Goal: Communication & Community: Answer question/provide support

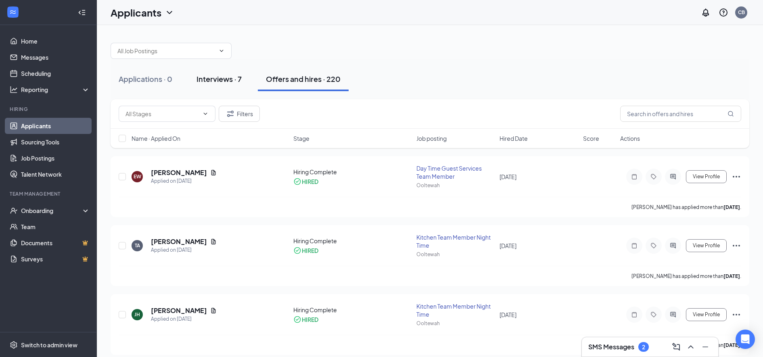
click at [218, 84] on div "Interviews · 7" at bounding box center [219, 79] width 45 height 10
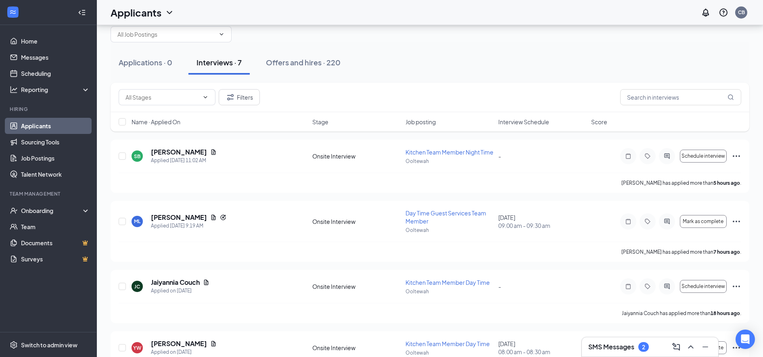
scroll to position [14, 0]
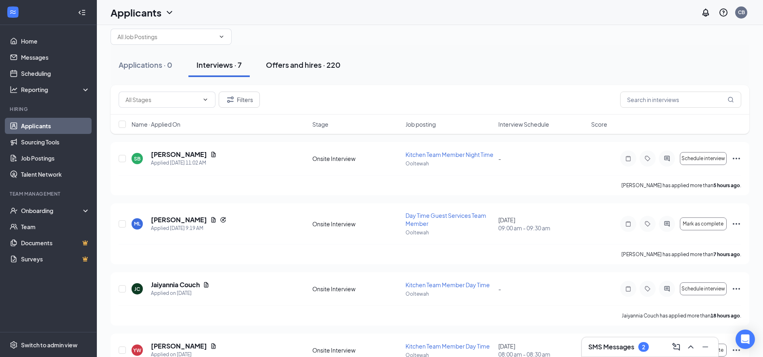
click at [299, 71] on button "Offers and hires · 220" at bounding box center [303, 65] width 91 height 24
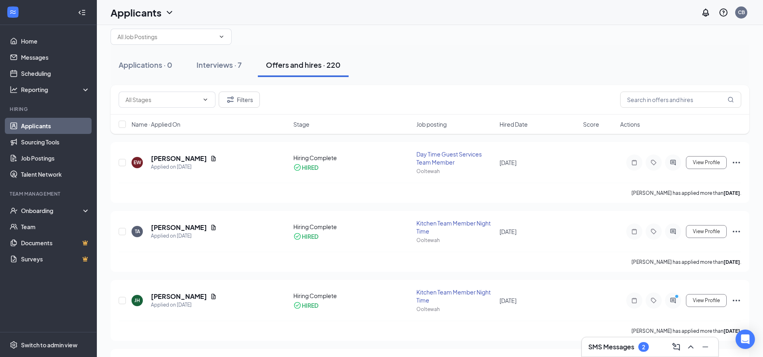
click at [608, 350] on h3 "SMS Messages" at bounding box center [611, 347] width 46 height 9
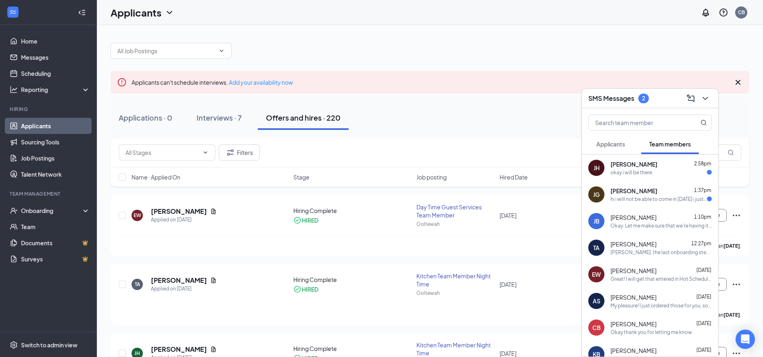
click at [639, 199] on div "hi i will not be able to come in today i just went to the doctor and found out …" at bounding box center [659, 199] width 96 height 7
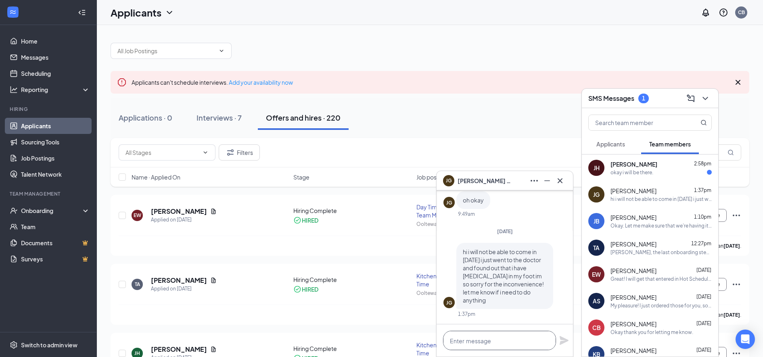
click at [463, 343] on textarea at bounding box center [499, 340] width 113 height 19
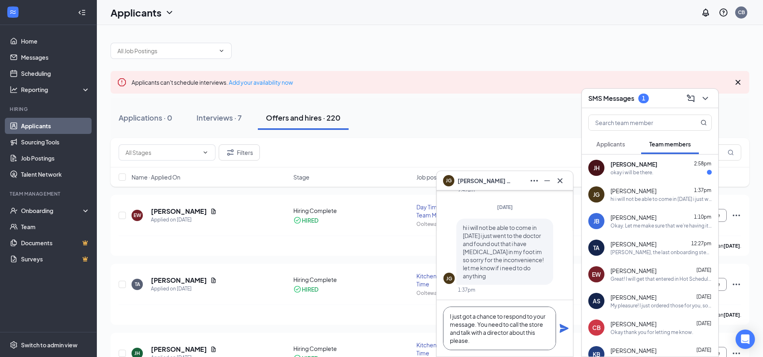
type textarea "I just got a chance to respond to your message. You need to call the store and …"
click at [567, 330] on icon "Plane" at bounding box center [564, 329] width 10 height 10
click at [627, 168] on div "Jedediah Holcomb 2:58pm okay i will be there." at bounding box center [661, 168] width 101 height 16
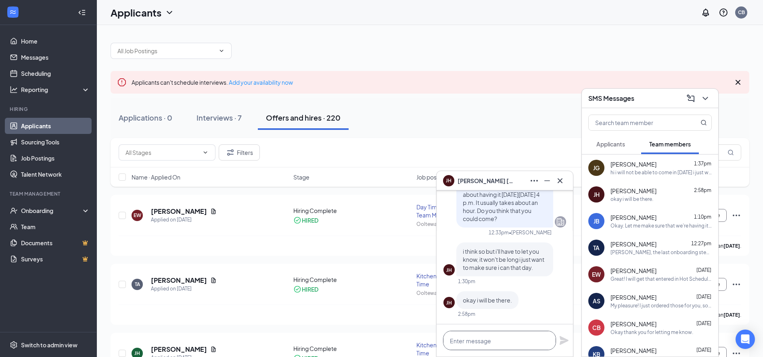
click at [456, 343] on textarea at bounding box center [499, 340] width 113 height 19
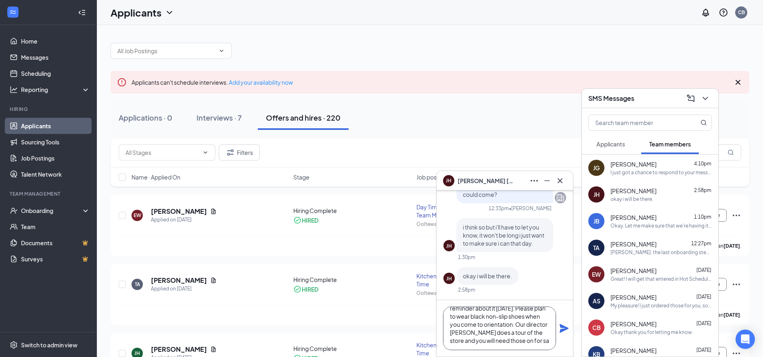
scroll to position [25, 0]
type textarea "Sounds good. I will send you a reminder about it on Sunday. Please plan to wear…"
click at [564, 333] on icon "Plane" at bounding box center [564, 329] width 10 height 10
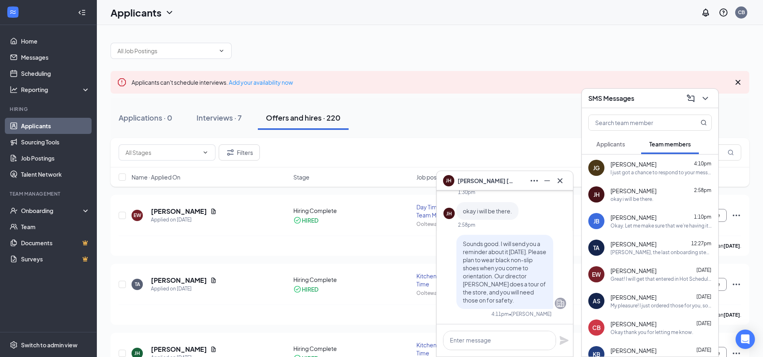
scroll to position [0, 0]
click at [623, 222] on div "Okay. Let me make sure that we're having it then and I'll let you know for sure…" at bounding box center [661, 225] width 101 height 7
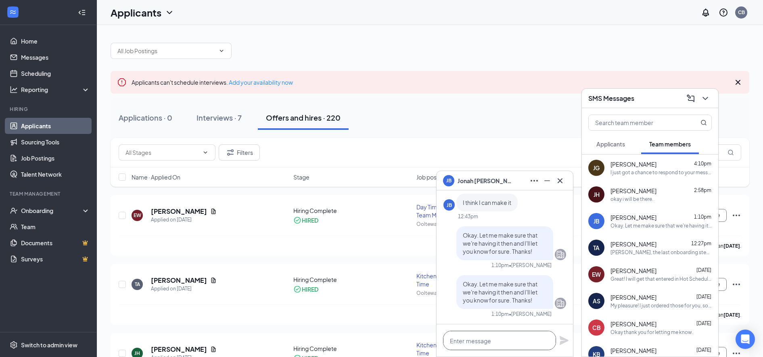
click at [466, 339] on textarea at bounding box center [499, 340] width 113 height 19
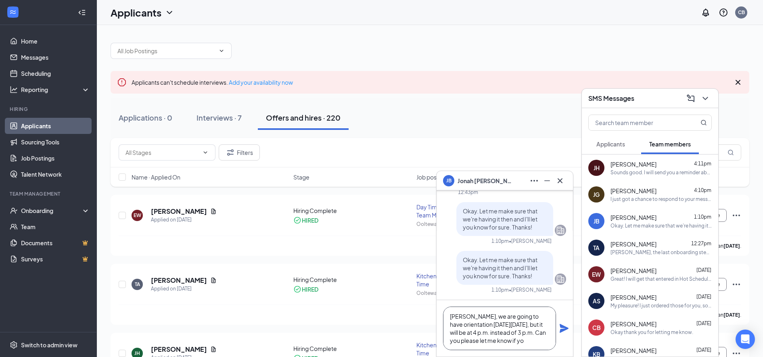
scroll to position [8, 0]
type textarea "Jonah, we are going to have orientation next Monday, October 20th, but it will …"
click at [563, 324] on icon "Plane" at bounding box center [564, 329] width 10 height 10
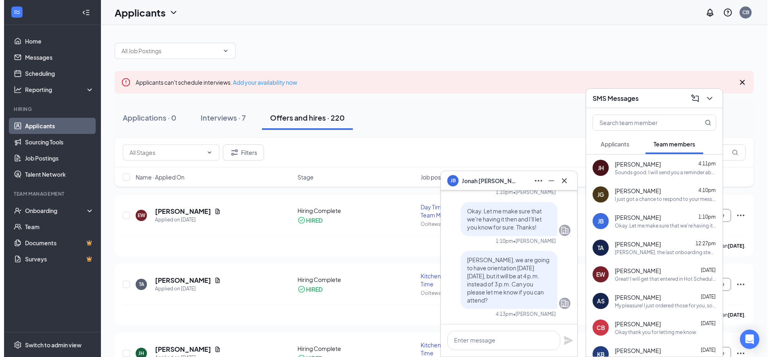
scroll to position [0, 0]
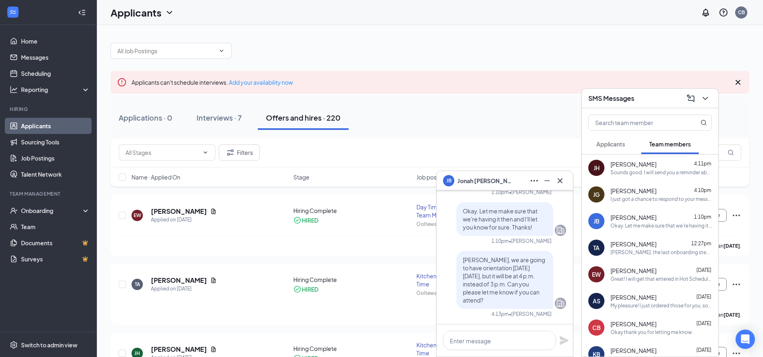
copy span "Jonah, we are going to have orientation next Monday, October 20th, but it will …"
click at [559, 179] on icon "Cross" at bounding box center [560, 180] width 5 height 5
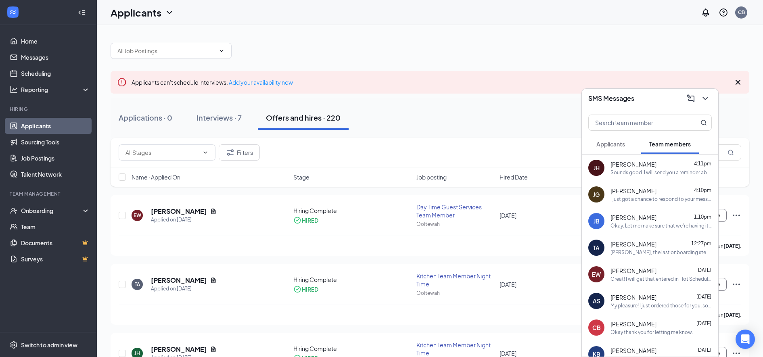
click at [706, 94] on icon "ChevronDown" at bounding box center [705, 99] width 10 height 10
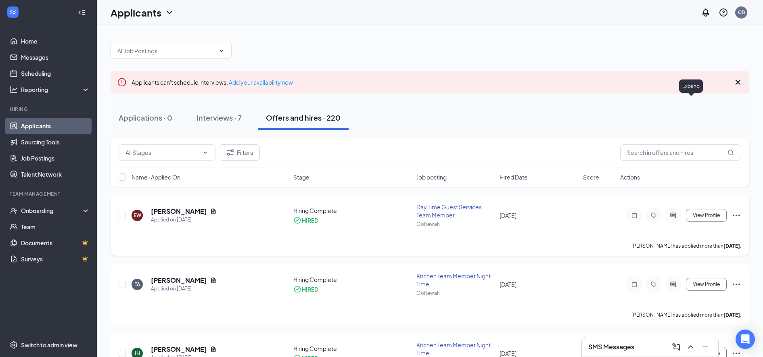
click at [673, 212] on icon "ActiveChat" at bounding box center [673, 215] width 10 height 6
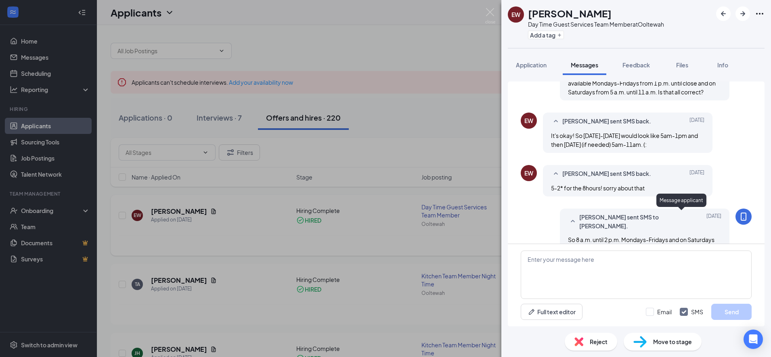
scroll to position [517, 0]
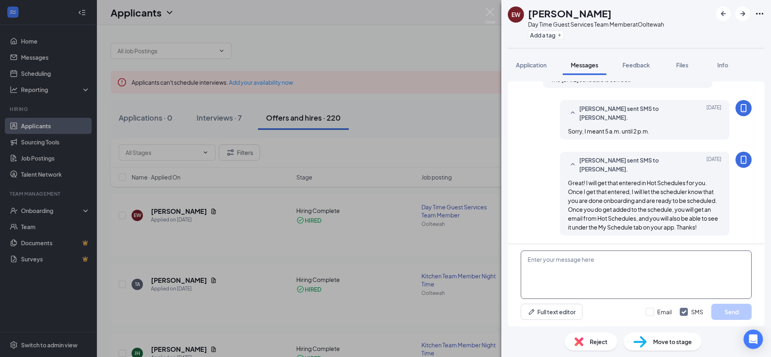
click at [536, 263] on textarea at bounding box center [636, 275] width 231 height 48
click at [530, 261] on textarea at bounding box center [636, 275] width 231 height 48
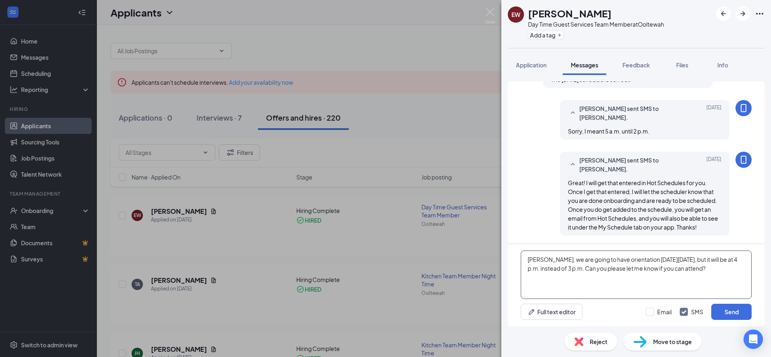
click at [544, 258] on textarea "Jonah, we are going to have orientation next Monday, October 20th, but it will …" at bounding box center [636, 275] width 231 height 48
click at [601, 262] on textarea "Evelyn, we are going to have orientation next Monday, October 20th, but it will…" at bounding box center [636, 275] width 231 height 48
click at [541, 268] on textarea "Evelyn, we are going to have an orientation next Monday, October 20th, but it w…" at bounding box center [636, 275] width 231 height 48
click at [571, 272] on textarea "Evelyn, we are going to have an orientation next Monday, October 20th at 4 p.m.…" at bounding box center [636, 275] width 231 height 48
type textarea "Evelyn, we are going to have an orientation next Monday, October 20th at 4 p.m.…"
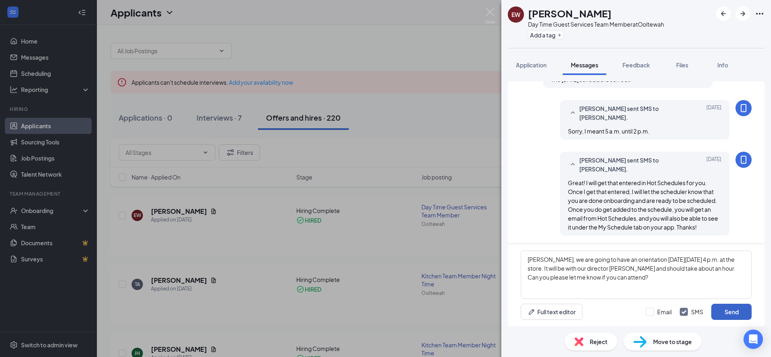
click at [728, 310] on button "Send" at bounding box center [731, 312] width 40 height 16
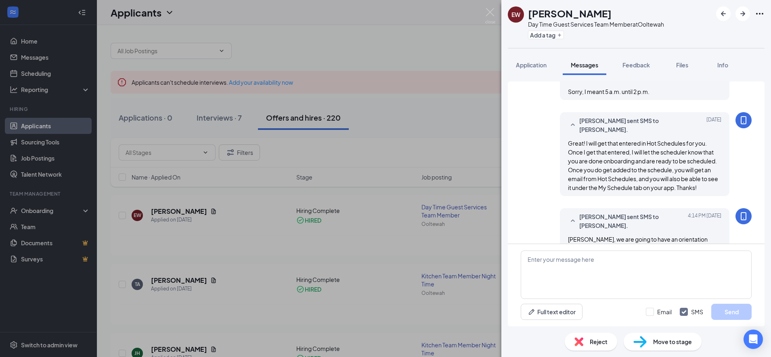
scroll to position [596, 0]
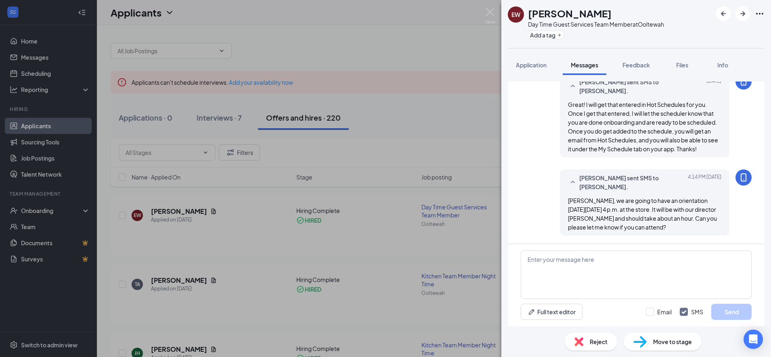
click at [373, 228] on div "EW Evelyn Wright Day Time Guest Services Team Member at Ooltewah Add a tag Appl…" at bounding box center [385, 178] width 771 height 357
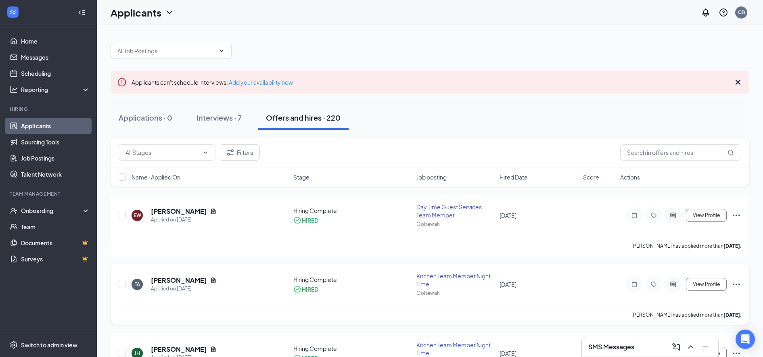
click at [673, 286] on icon "ActiveChat" at bounding box center [673, 284] width 10 height 6
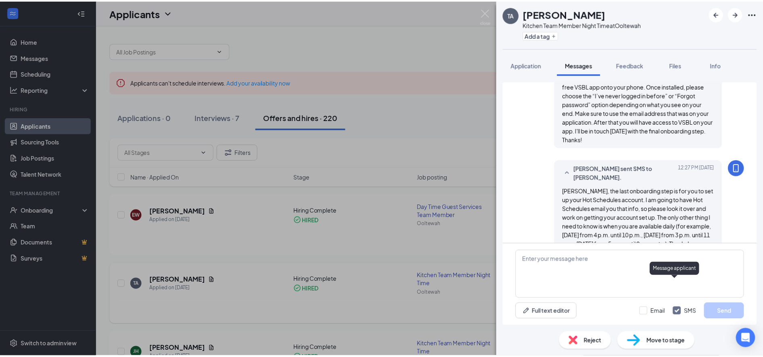
scroll to position [1027, 0]
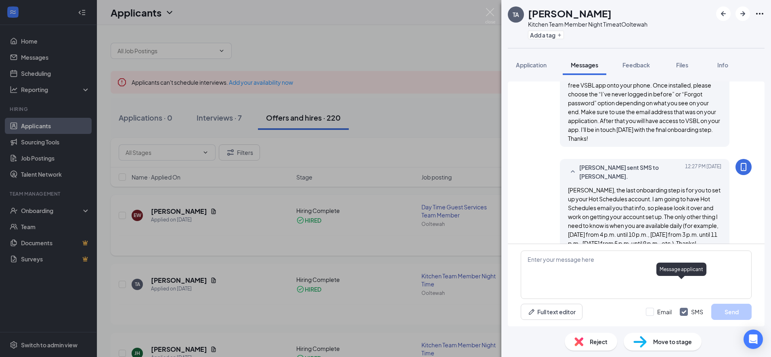
click at [387, 224] on div "TA Toni Ault Kitchen Team Member Night Time at Ooltewah Add a tag Application M…" at bounding box center [385, 178] width 771 height 357
click at [381, 234] on div "EW Evelyn Wright Applied on Oct 13 Hiring Complete HIRED Day Time Guest Service…" at bounding box center [434, 219] width 630 height 33
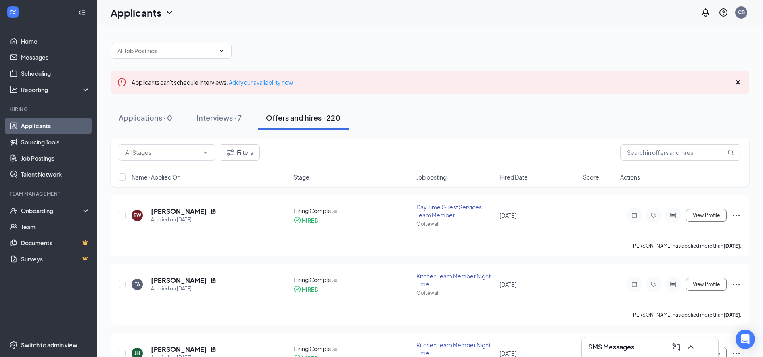
click at [735, 82] on icon "Cross" at bounding box center [738, 82] width 10 height 10
